Goal: Information Seeking & Learning: Learn about a topic

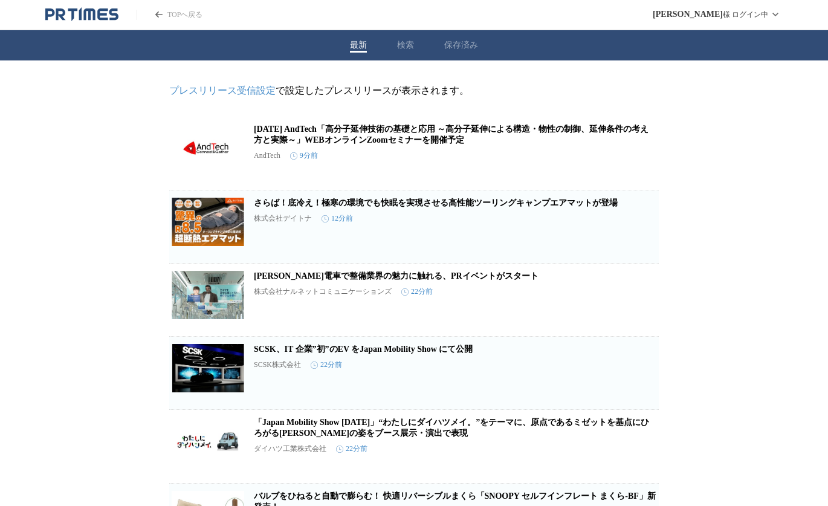
scroll to position [464, 0]
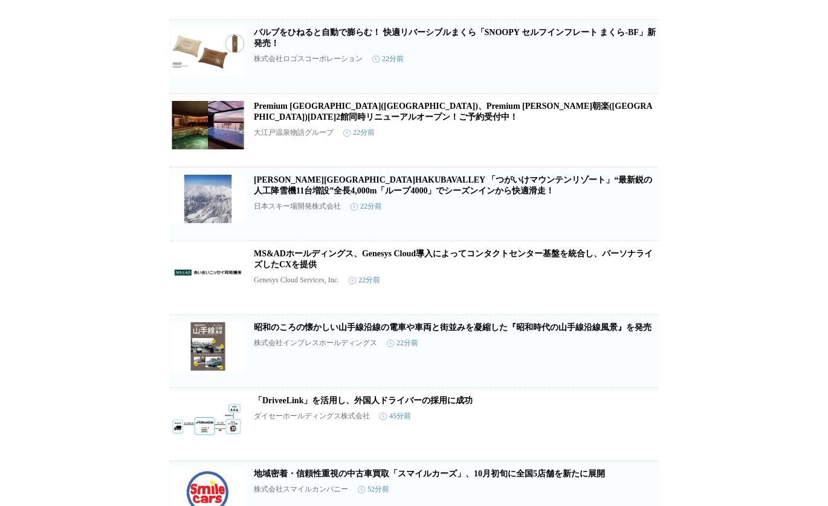
click at [418, 269] on link "MS&ADホールディングス、Genesys Cloud導入によってコンタクトセンター基盤を統合し、パーソナライズしたCXを提供" at bounding box center [453, 259] width 399 height 20
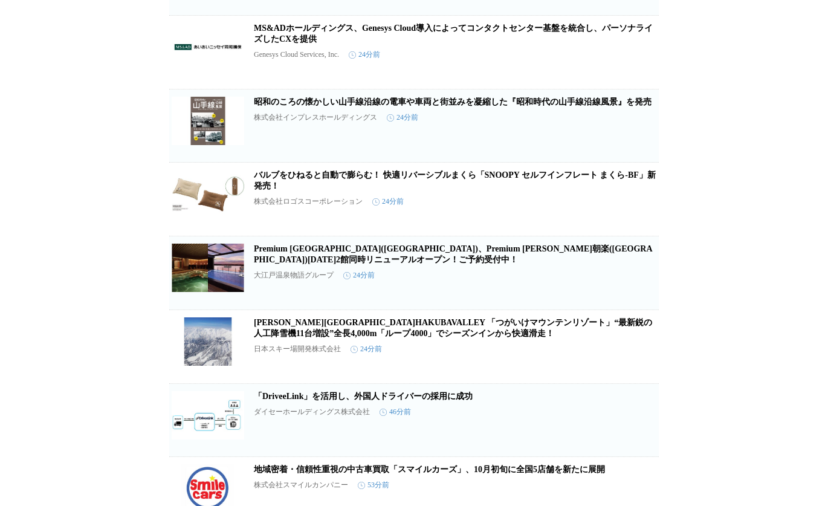
scroll to position [1005, 0]
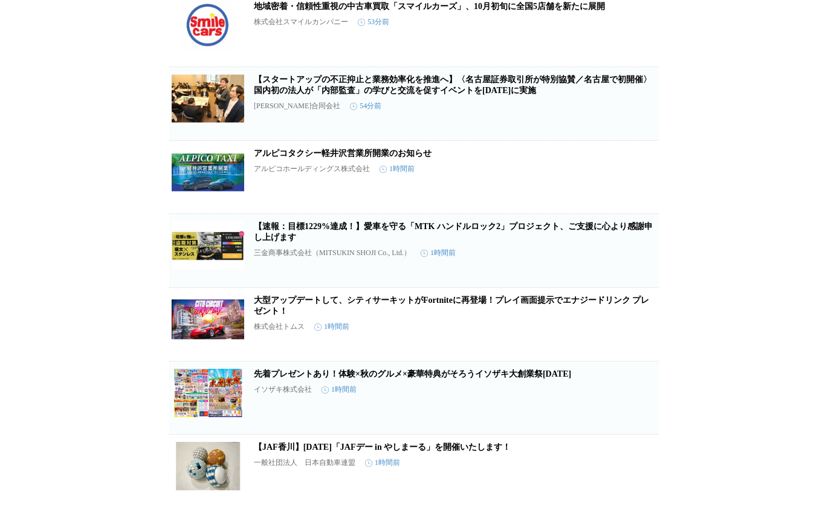
click at [414, 316] on link "大型アップデートして、シティサーキットがFortniteに再登場！プレイ画面提示でエナジードリンク プレゼント！" at bounding box center [452, 306] width 396 height 20
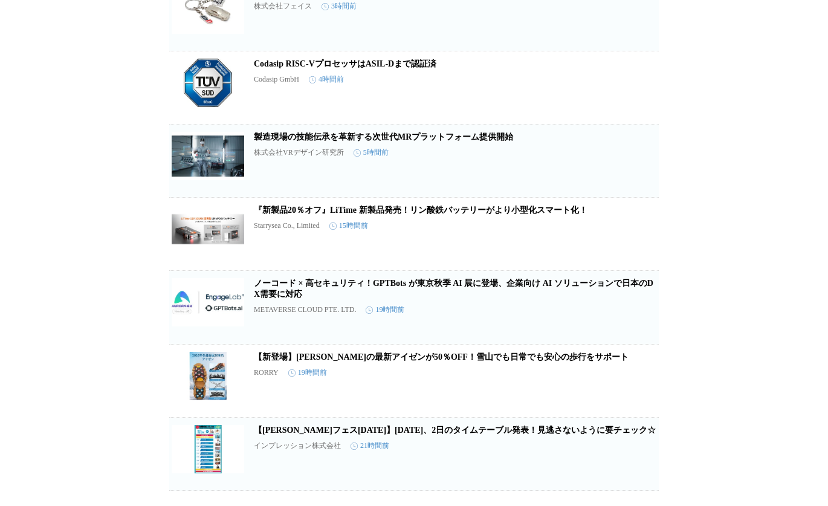
scroll to position [0, 0]
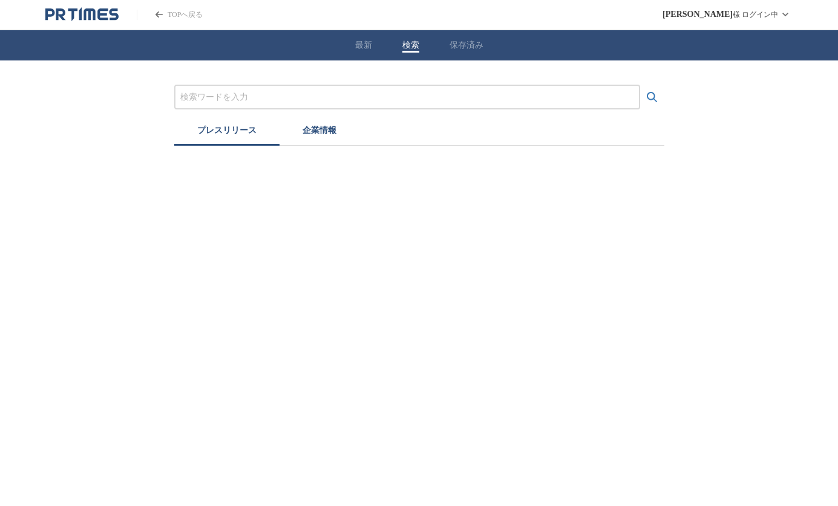
click at [397, 44] on div "最新 検索 保存済み" at bounding box center [419, 45] width 838 height 30
click at [356, 96] on input "プレスリリースおよび企業を検索する" at bounding box center [407, 97] width 454 height 13
type input "f"
type input "ふ"
type input "フォルクスワーゲン"
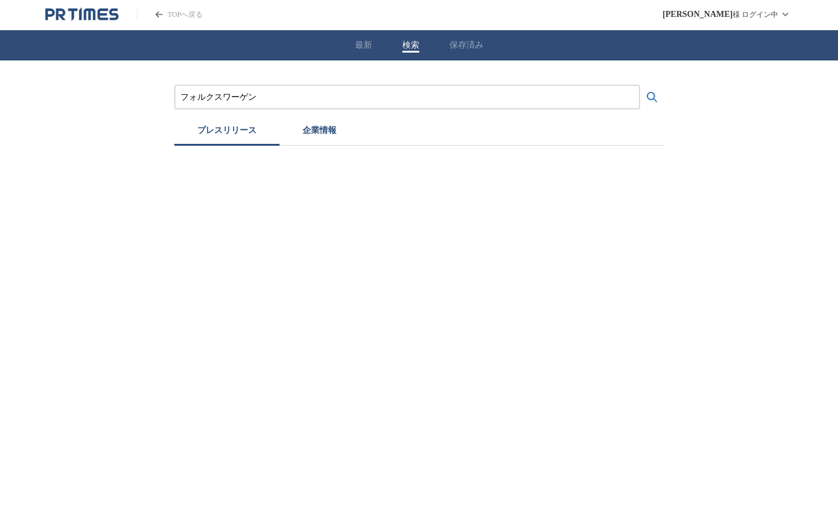
click at [640, 85] on button "検索する" at bounding box center [652, 97] width 24 height 24
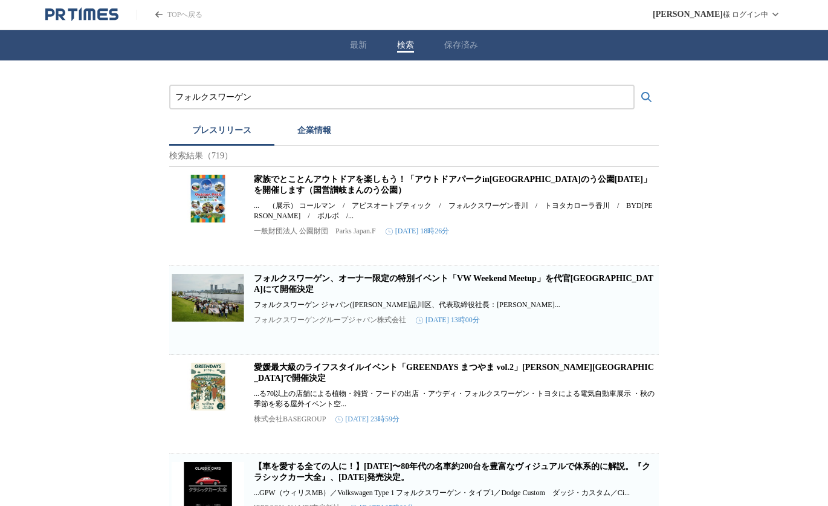
click at [391, 287] on link "フォルクスワーゲン、オーナー限定の特別イベント「VW Weekend Meetup」を代官[GEOGRAPHIC_DATA]にて開催決定" at bounding box center [454, 284] width 400 height 20
click at [414, 289] on link "フォルクスワーゲン、オーナー限定の特別イベント「VW Weekend Meetup」を代官[GEOGRAPHIC_DATA]にて開催決定" at bounding box center [454, 284] width 400 height 20
